Goal: Task Accomplishment & Management: Manage account settings

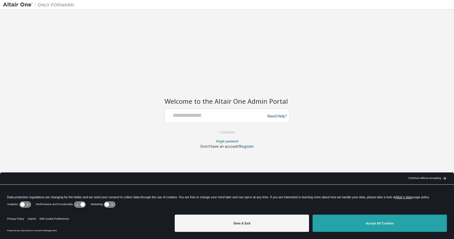
drag, startPoint x: 359, startPoint y: 226, endPoint x: 354, endPoint y: 223, distance: 6.0
click at [356, 225] on button "Accept All Cookies" at bounding box center [380, 222] width 134 height 17
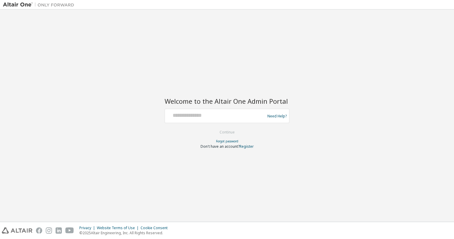
click at [216, 120] on div at bounding box center [215, 115] width 97 height 11
click at [220, 106] on div "Welcome to the Altair One Admin Portal Need Help? Please make sure that you pro…" at bounding box center [227, 119] width 125 height 59
drag, startPoint x: 220, startPoint y: 106, endPoint x: 217, endPoint y: 117, distance: 10.9
click at [217, 117] on input "text" at bounding box center [215, 114] width 97 height 9
type input "**********"
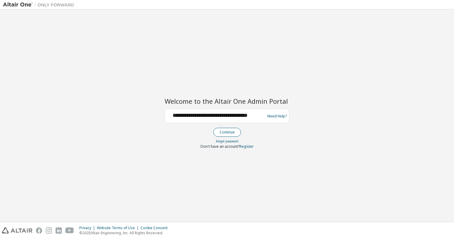
click at [232, 135] on button "Continue" at bounding box center [227, 132] width 28 height 9
